Goal: Task Accomplishment & Management: Manage account settings

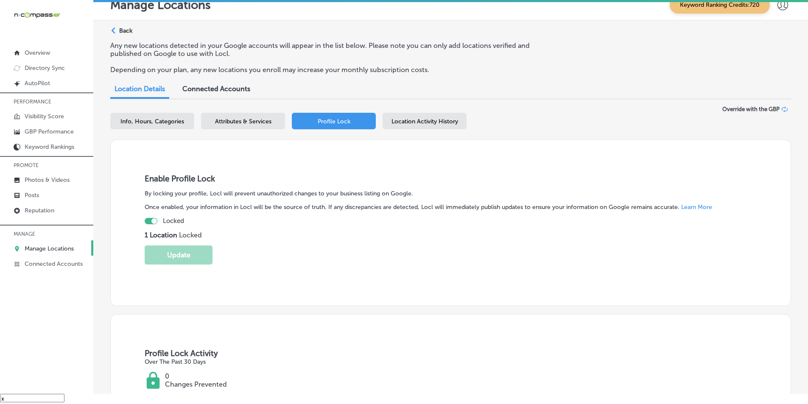
scroll to position [12, 0]
click at [47, 208] on p "Reputation" at bounding box center [40, 210] width 30 height 7
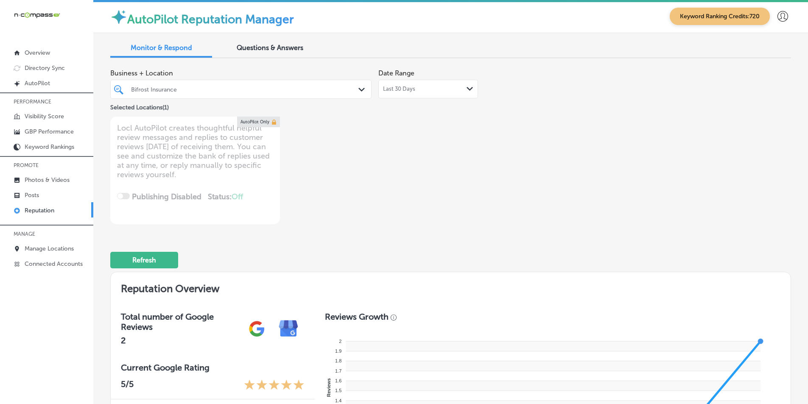
click at [358, 92] on div "Path Created with Sketch." at bounding box center [362, 89] width 9 height 9
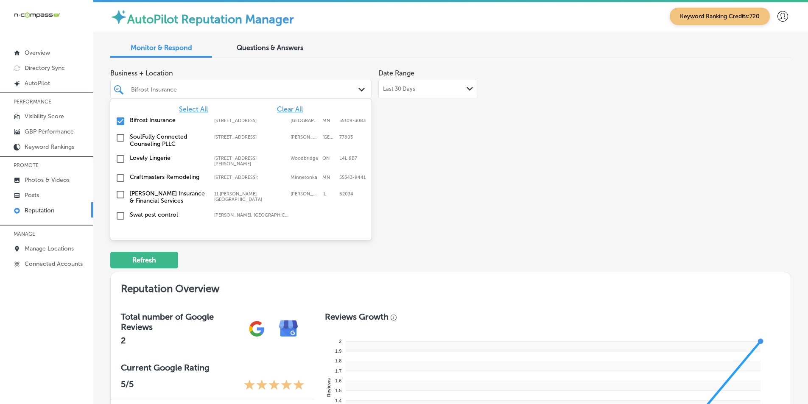
click at [200, 109] on span "Select All" at bounding box center [193, 109] width 29 height 8
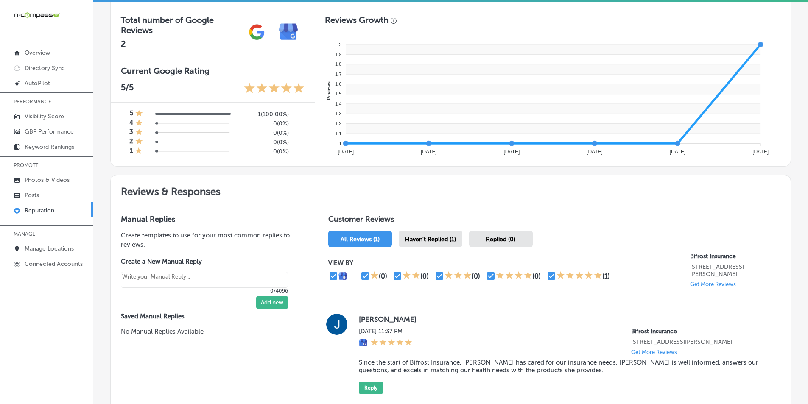
scroll to position [382, 0]
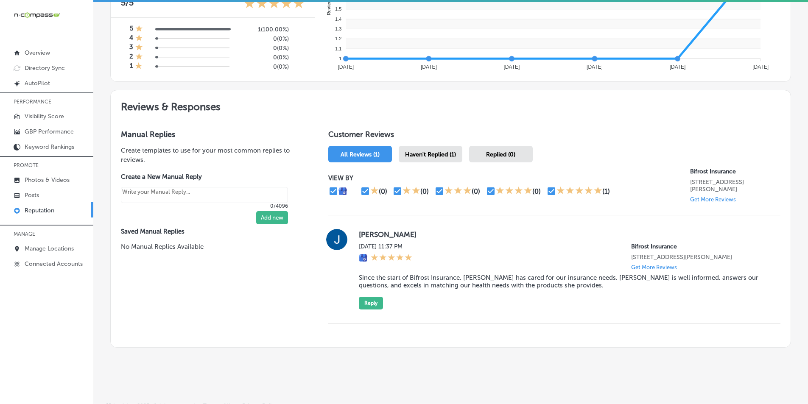
click at [427, 156] on div "Reviews & Responses Manual Replies Create templates to use for your most common…" at bounding box center [450, 219] width 681 height 258
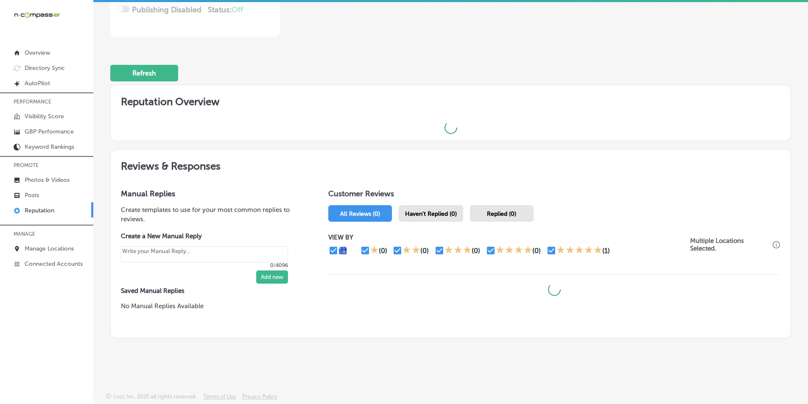
scroll to position [187, 0]
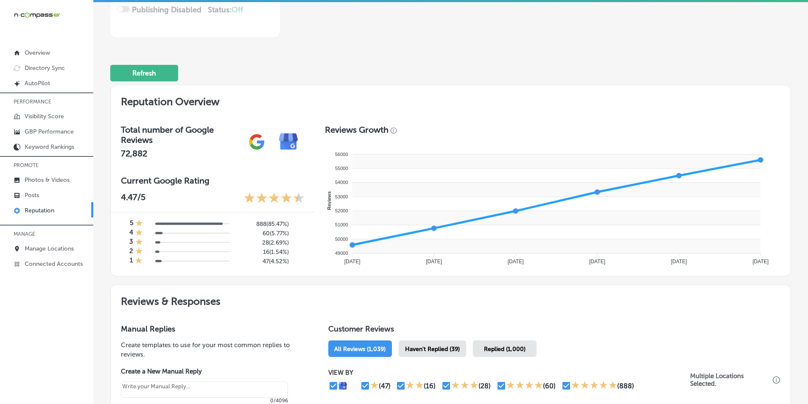
drag, startPoint x: 439, startPoint y: 347, endPoint x: 472, endPoint y: 336, distance: 34.6
click at [439, 347] on span "Haven't Replied (39)" at bounding box center [432, 349] width 55 height 7
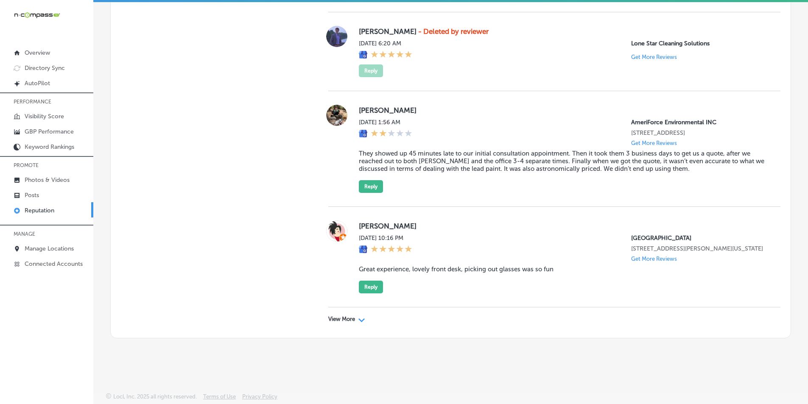
scroll to position [2729, 0]
click at [355, 318] on div "View More Path Created with Sketch." at bounding box center [346, 319] width 37 height 7
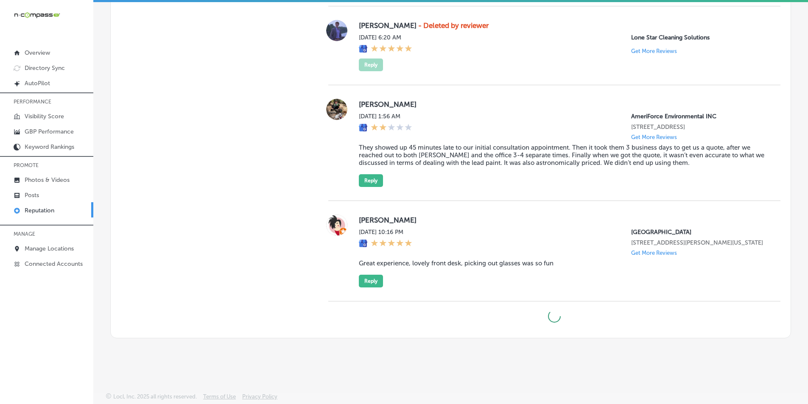
type textarea "x"
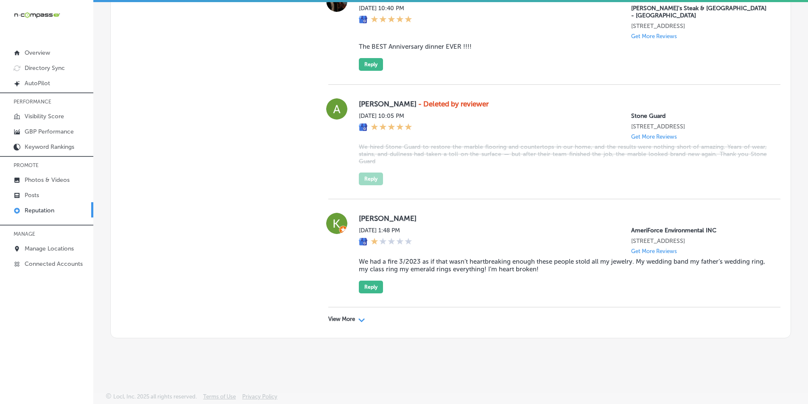
scroll to position [4885, 0]
